Goal: Task Accomplishment & Management: Manage account settings

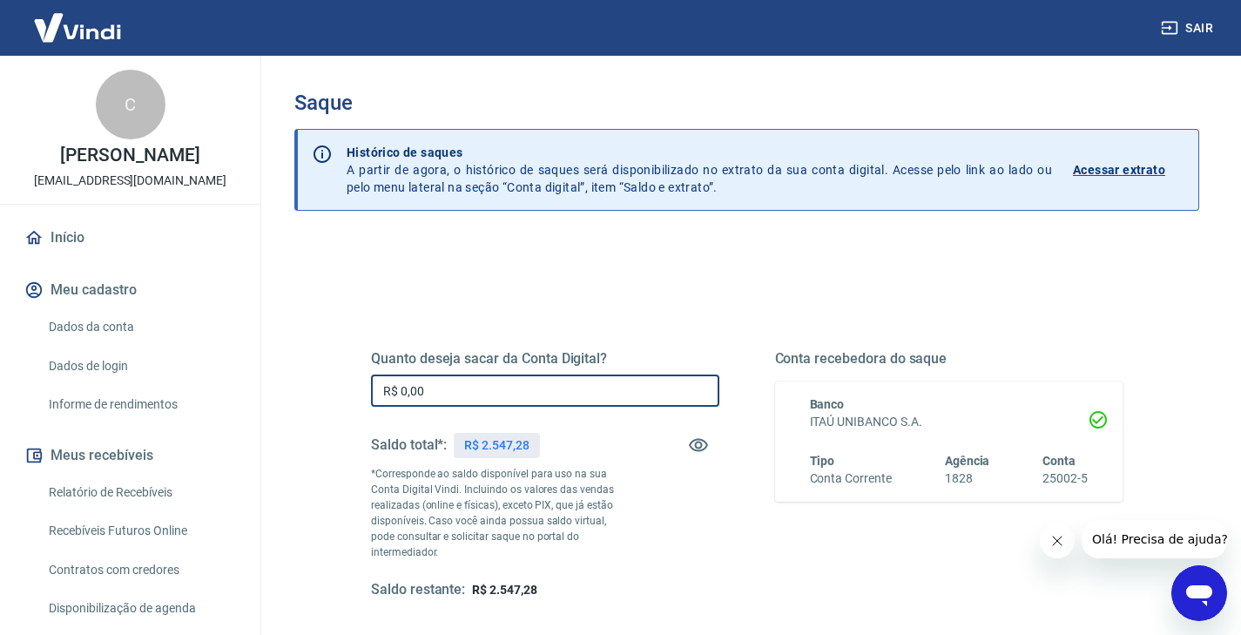
drag, startPoint x: 441, startPoint y: 390, endPoint x: 312, endPoint y: 394, distance: 128.9
click at [312, 394] on div "Quanto deseja sacar da Conta Digital? R$ 0,00 ​ Saldo total*: R$ 2.547,28 *Corr…" at bounding box center [746, 558] width 905 height 638
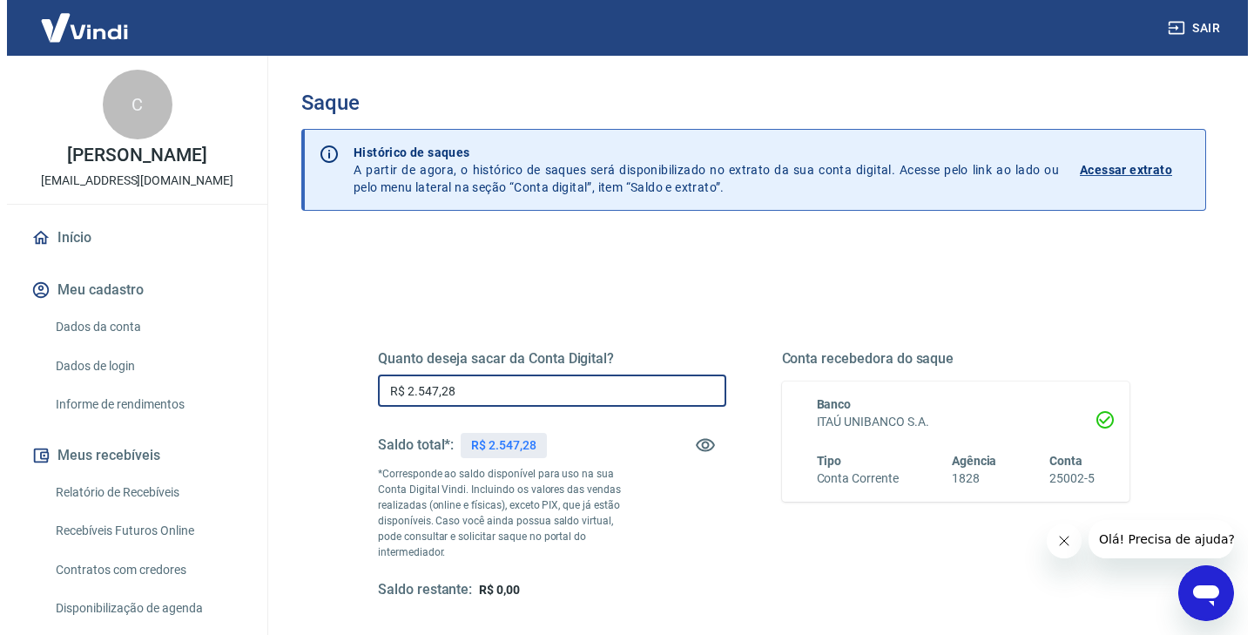
scroll to position [226, 0]
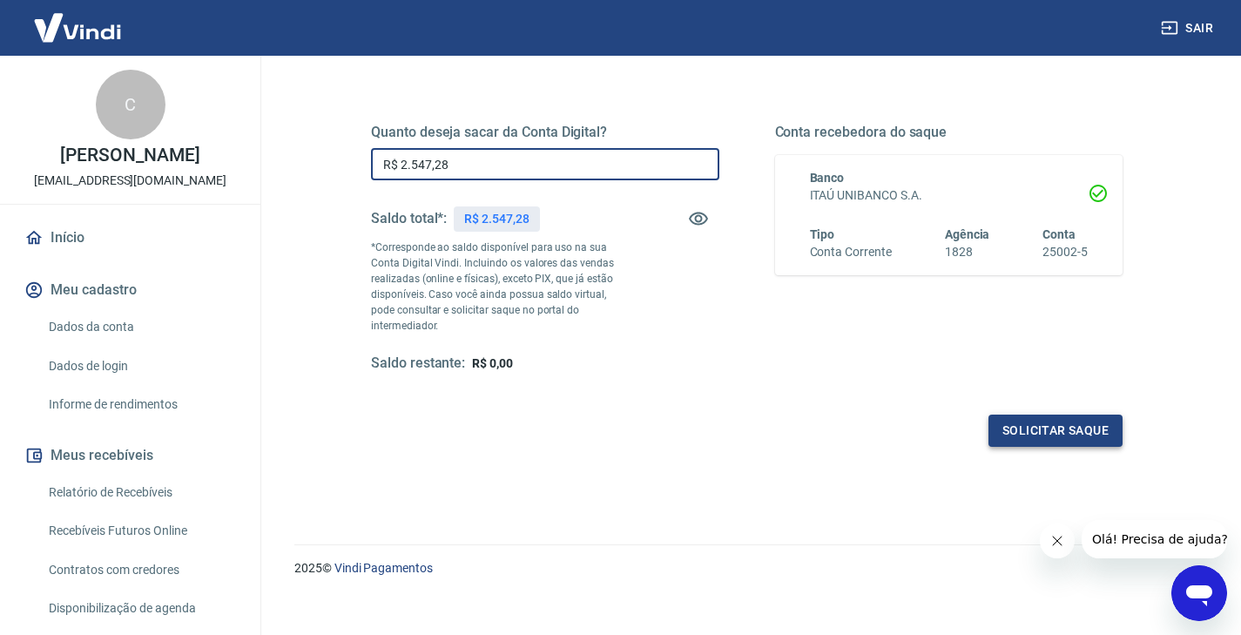
type input "R$ 2.547,28"
click at [1064, 415] on button "Solicitar saque" at bounding box center [1055, 430] width 134 height 32
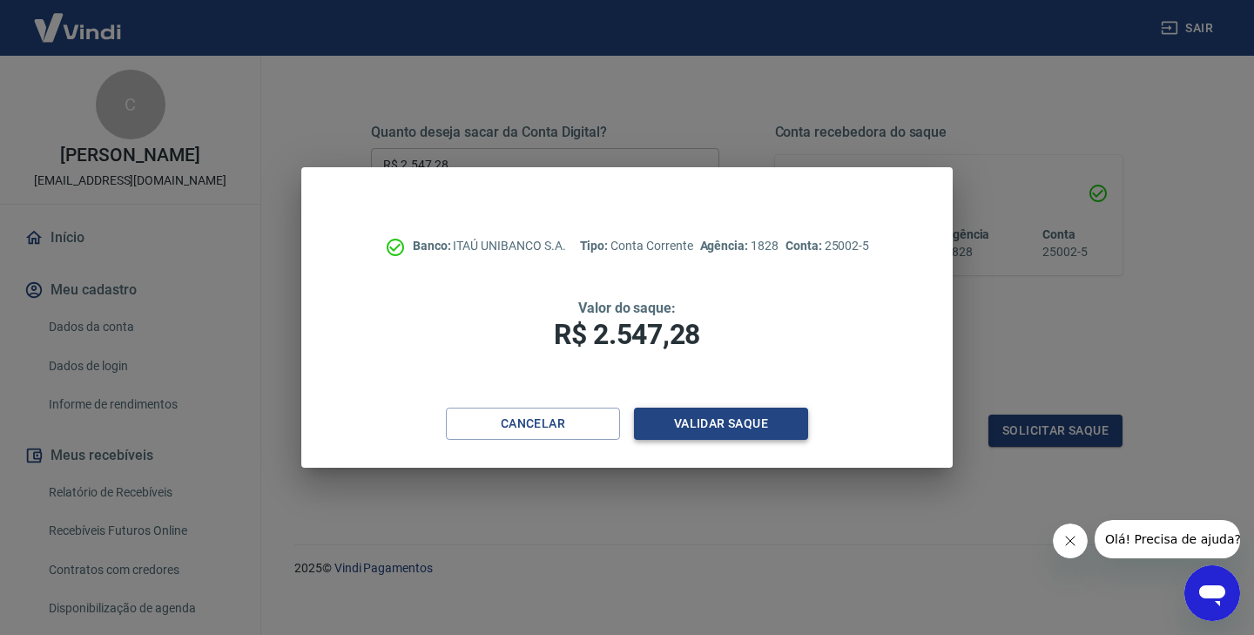
click at [754, 420] on button "Validar saque" at bounding box center [721, 424] width 174 height 32
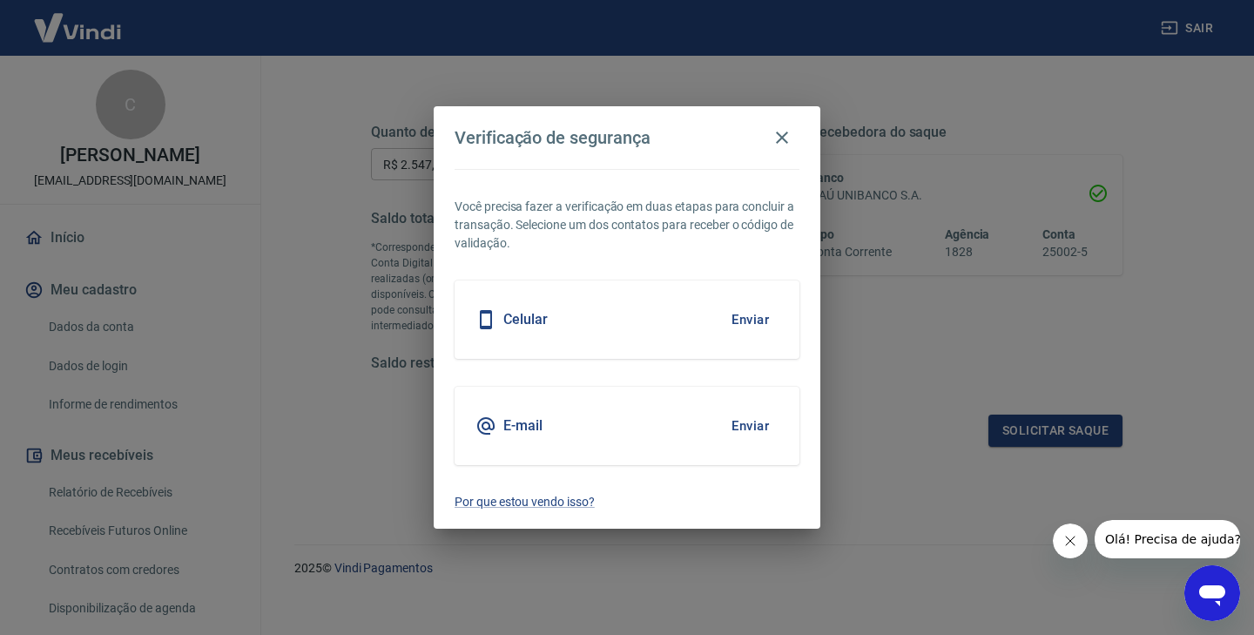
click at [755, 424] on button "Enviar" at bounding box center [750, 426] width 57 height 37
click at [1068, 543] on icon "Fechar mensagem da empresa" at bounding box center [1070, 541] width 14 height 14
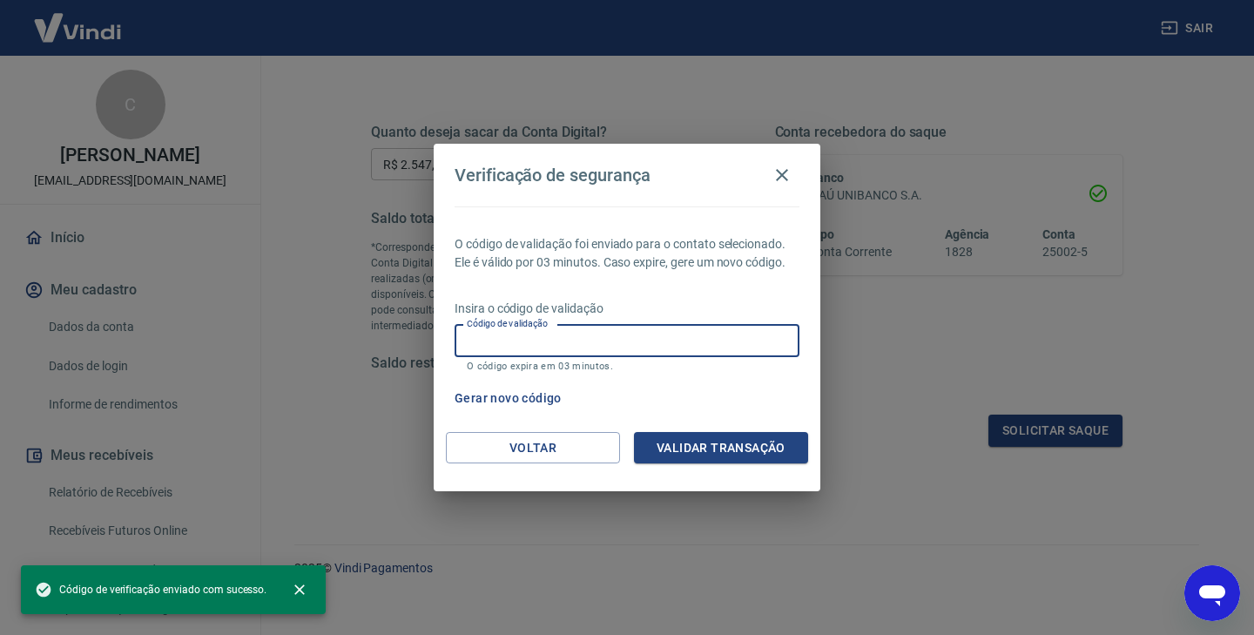
click at [705, 338] on input "Código de validação" at bounding box center [627, 341] width 345 height 32
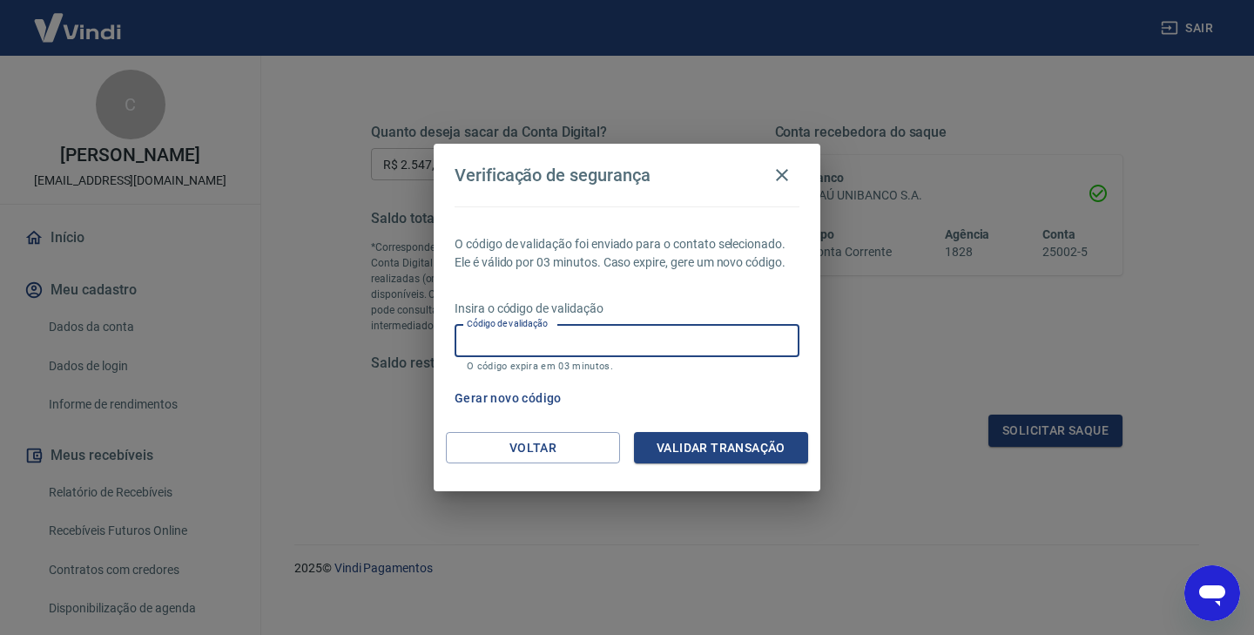
paste input "212446"
type input "212446"
click at [750, 451] on button "Validar transação" at bounding box center [721, 448] width 174 height 32
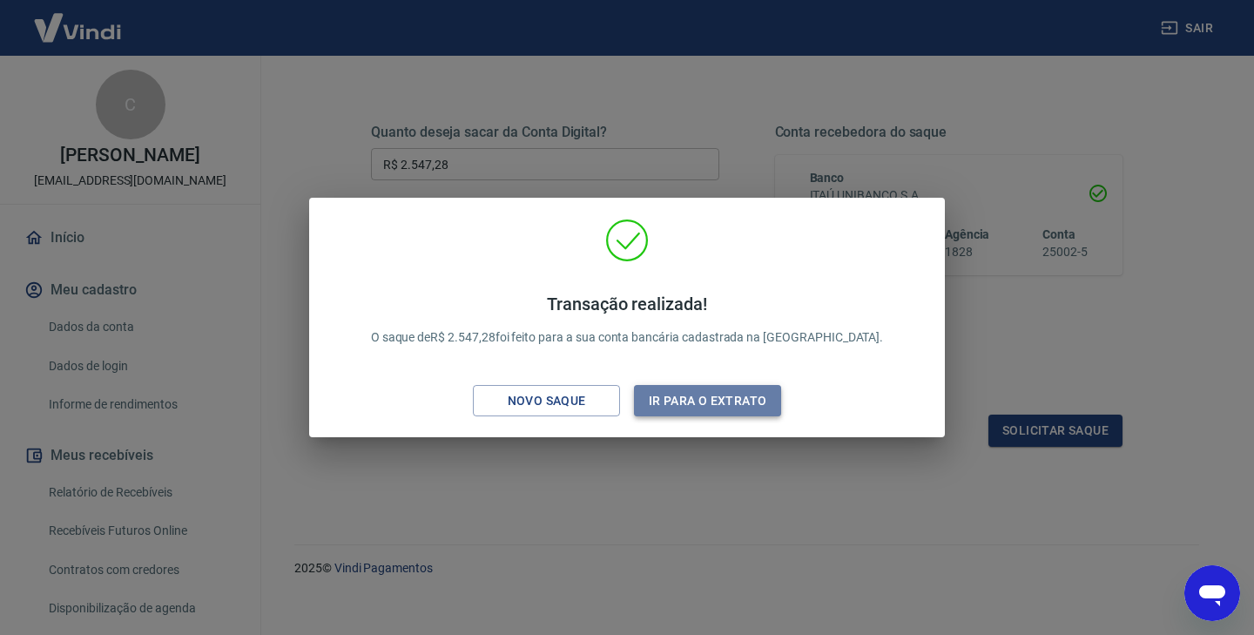
click at [734, 408] on button "Ir para o extrato" at bounding box center [707, 401] width 147 height 32
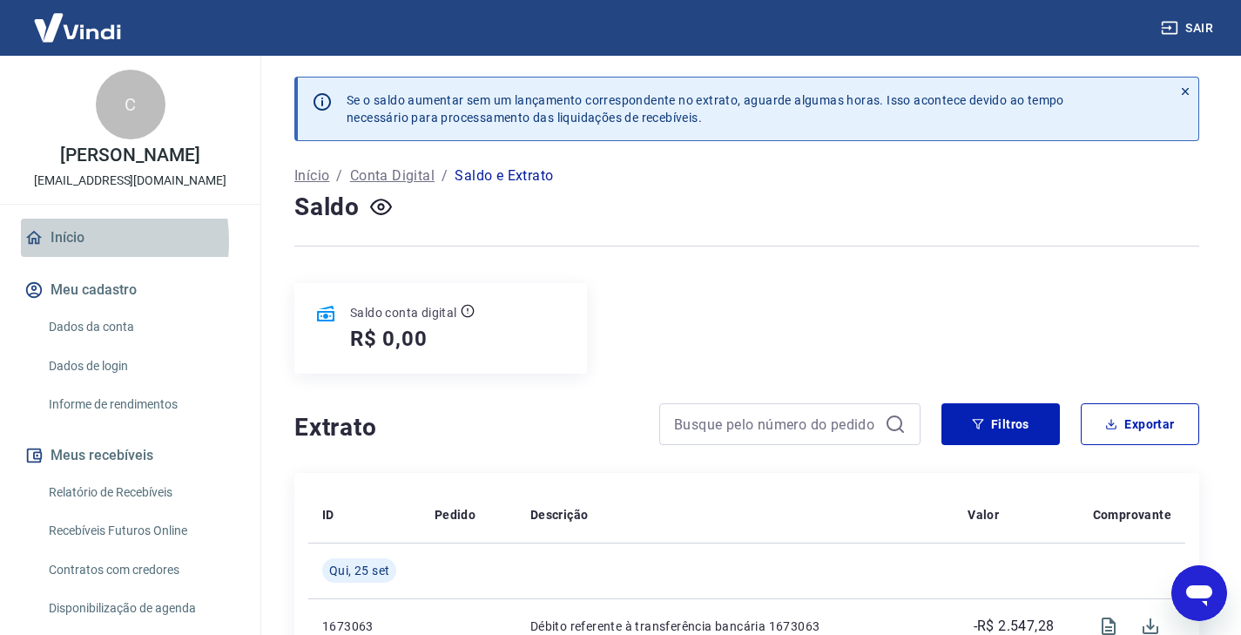
click at [56, 241] on link "Início" at bounding box center [130, 238] width 219 height 38
